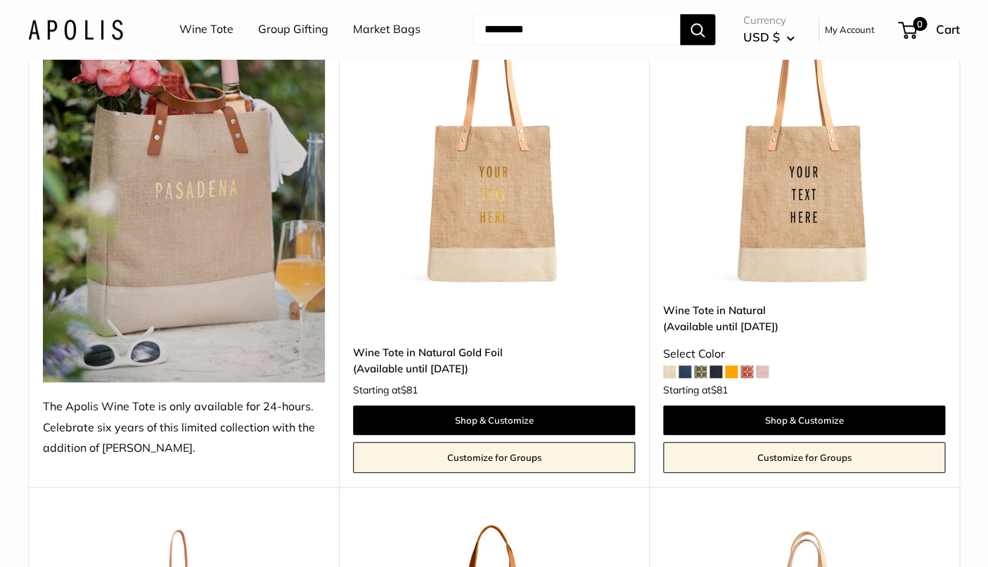
scroll to position [266, 0]
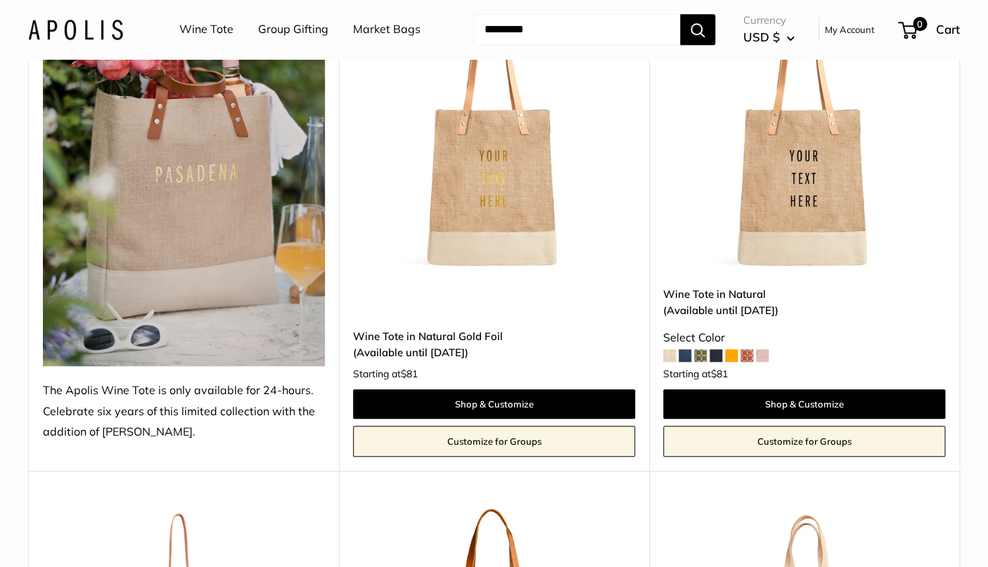
click at [0, 0] on img at bounding box center [0, 0] width 0 height 0
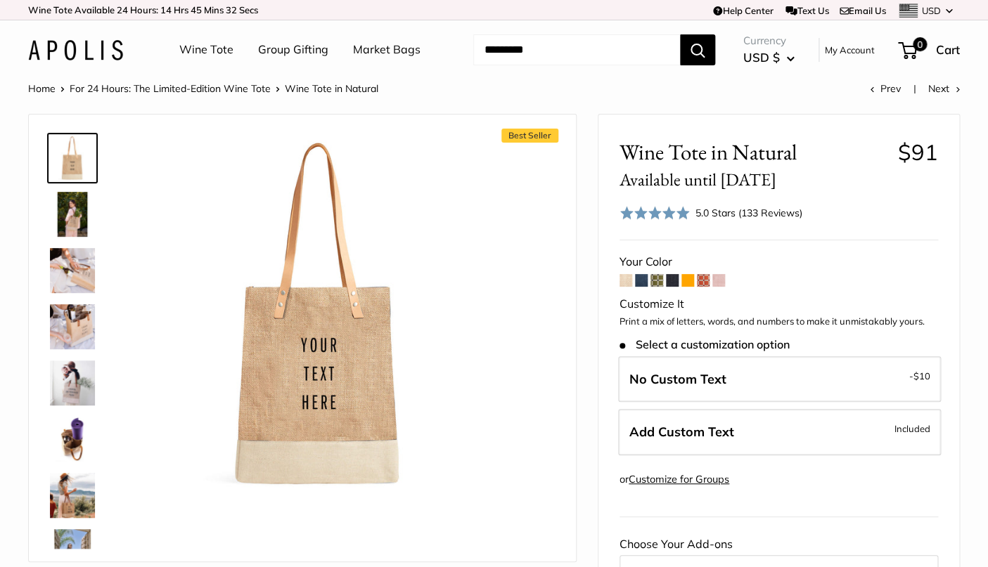
click at [630, 283] on span at bounding box center [625, 280] width 13 height 13
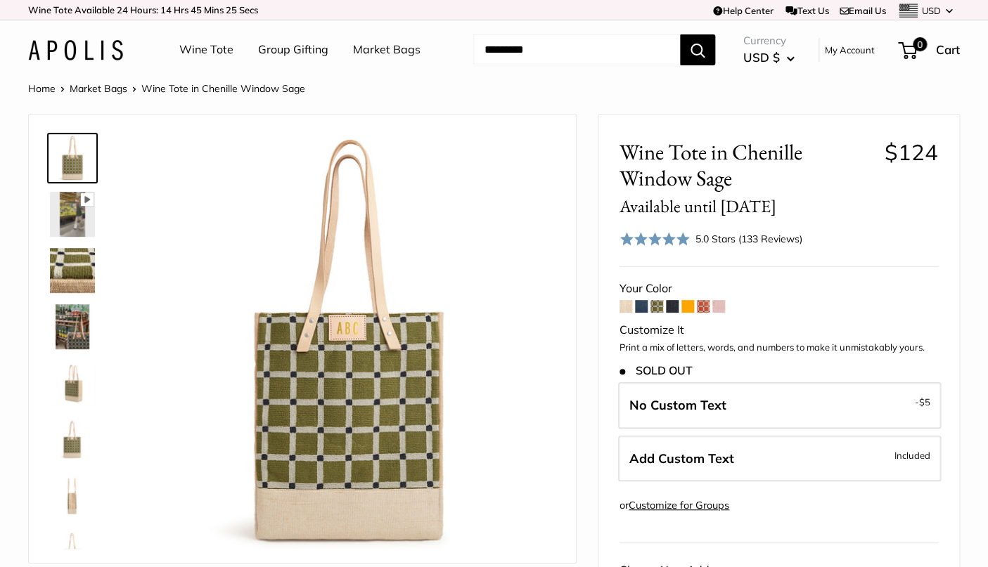
click at [79, 212] on img at bounding box center [72, 214] width 45 height 45
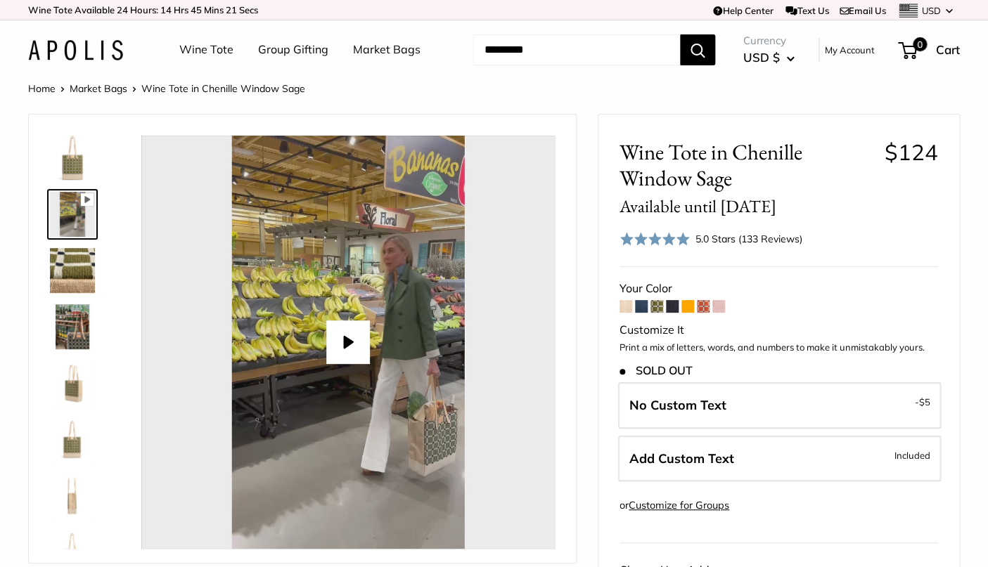
type input "*"
click at [76, 272] on img at bounding box center [72, 270] width 45 height 45
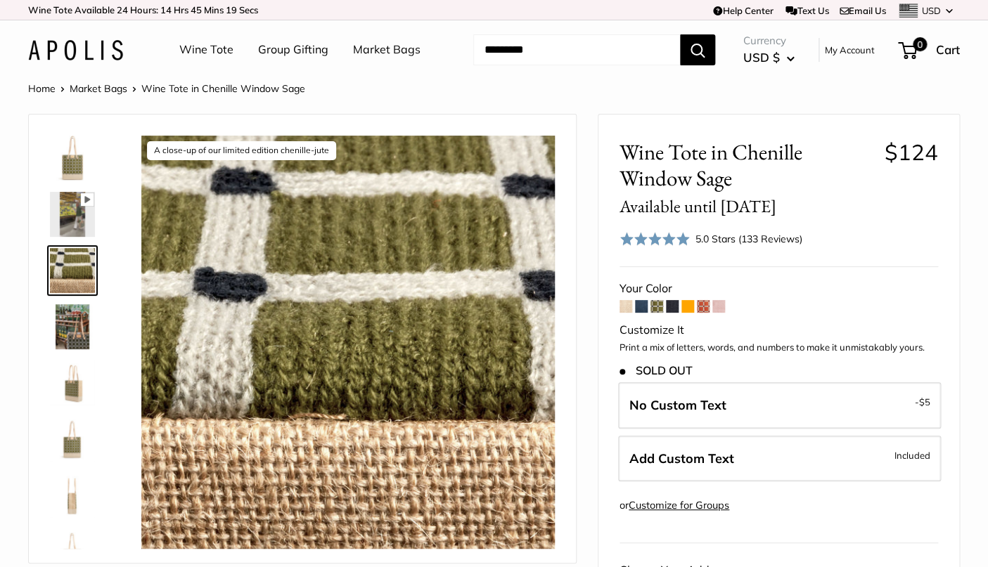
click at [71, 327] on img at bounding box center [72, 326] width 45 height 45
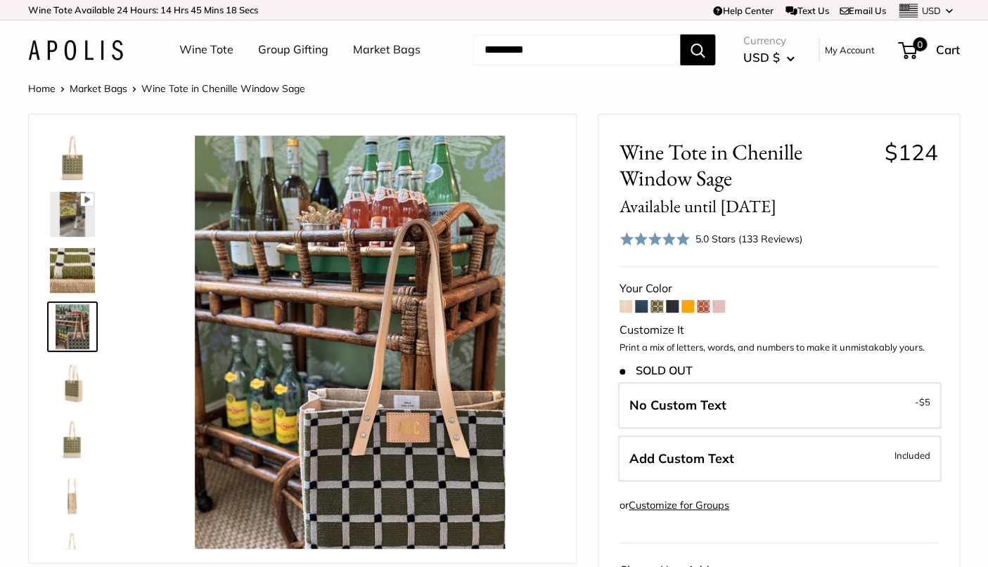
click at [64, 389] on img at bounding box center [72, 383] width 45 height 45
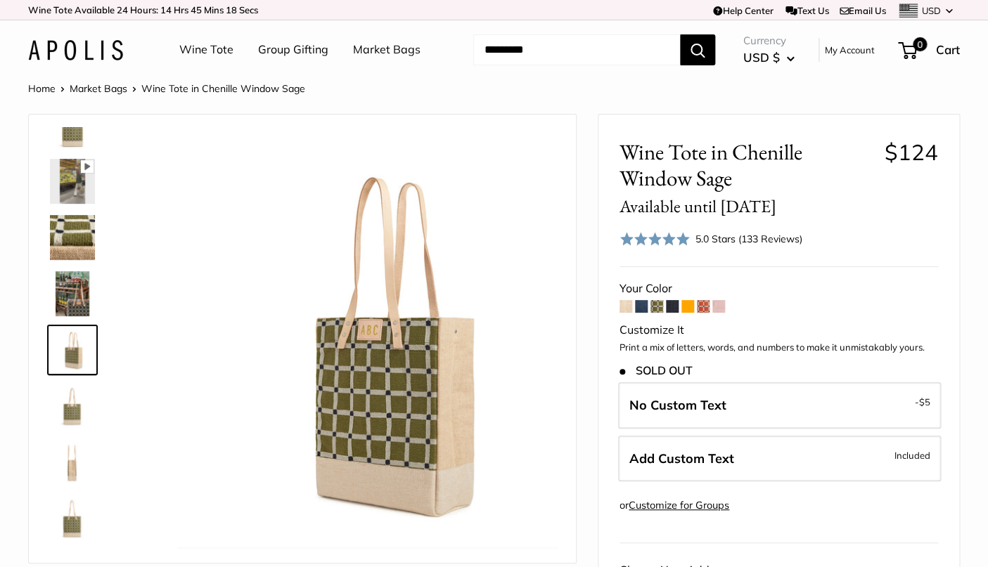
scroll to position [34, 0]
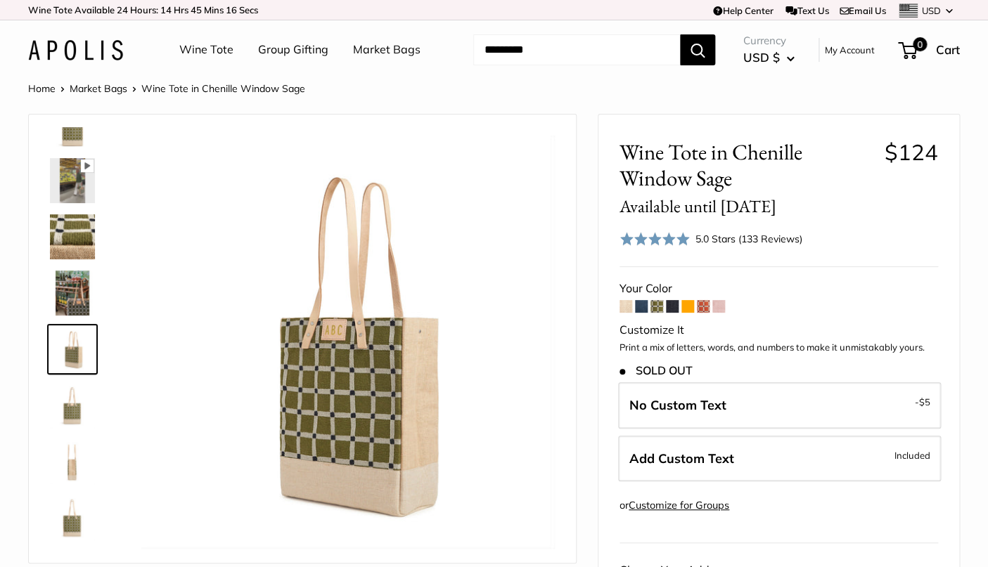
click at [65, 418] on img at bounding box center [72, 405] width 45 height 45
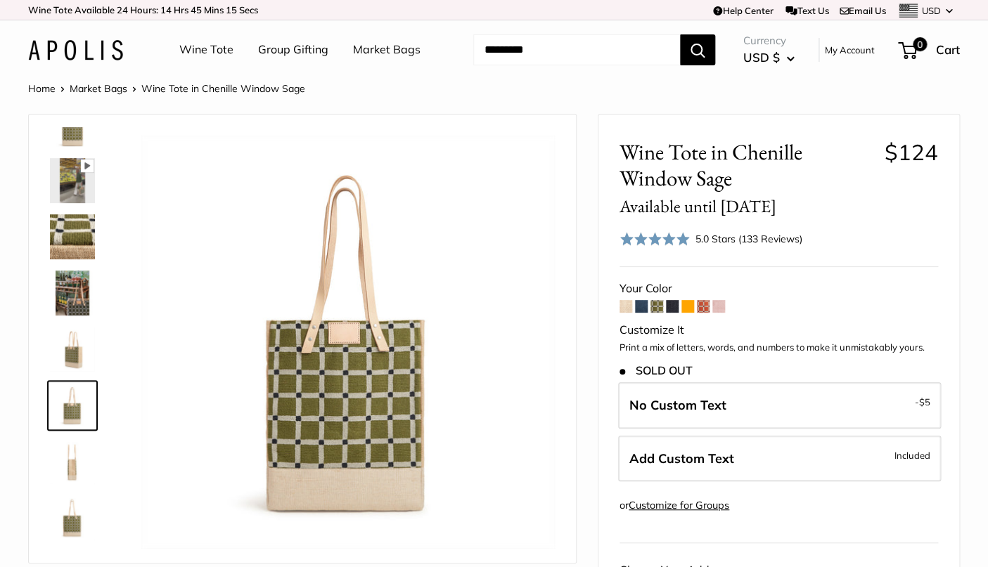
click at [63, 457] on img at bounding box center [72, 461] width 45 height 45
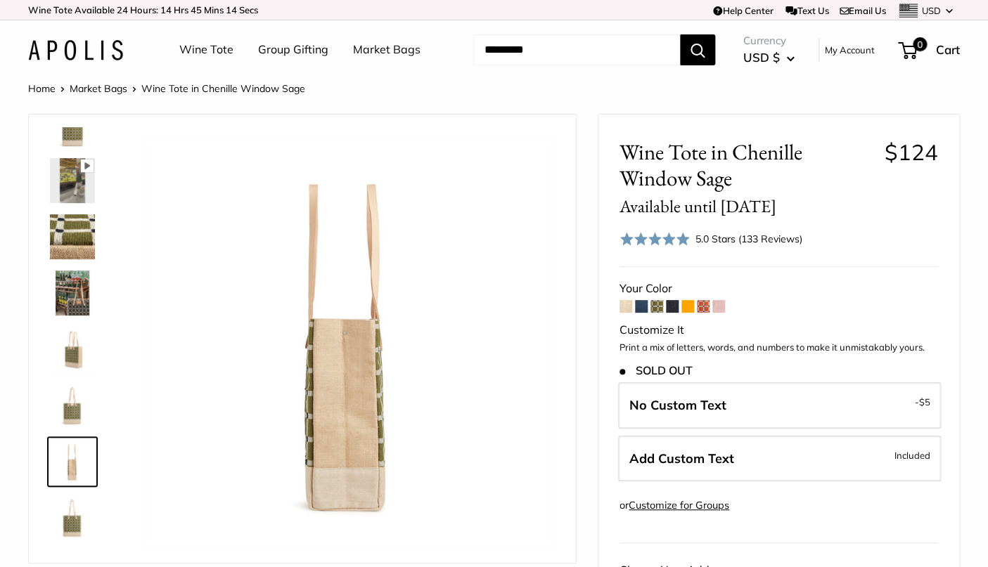
click at [60, 518] on img at bounding box center [72, 518] width 45 height 45
